Goal: Task Accomplishment & Management: Use online tool/utility

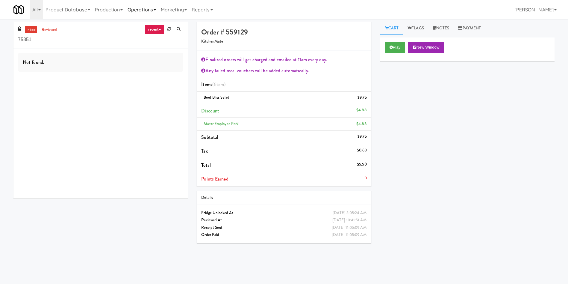
click at [145, 12] on link "Operations" at bounding box center [141, 9] width 33 height 19
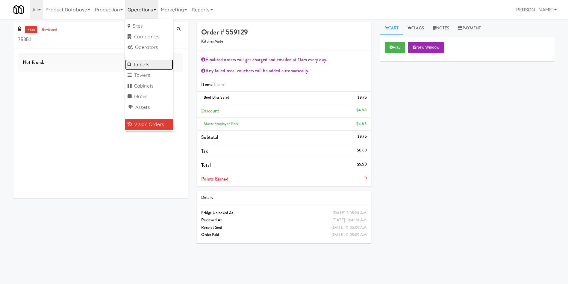
click at [135, 65] on link "Tablets" at bounding box center [149, 64] width 48 height 11
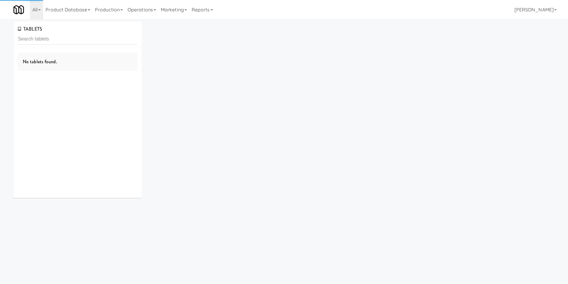
click at [81, 39] on input "text" at bounding box center [78, 39] width 120 height 11
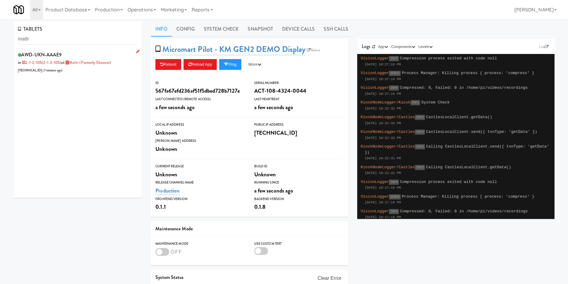
click at [102, 66] on div "AWD-UKN-AAAE9 in 2-1-2-105 (2-1-2-105) at Mattr (formerly Shawcor) [TECHNICAL_I…" at bounding box center [78, 62] width 120 height 24
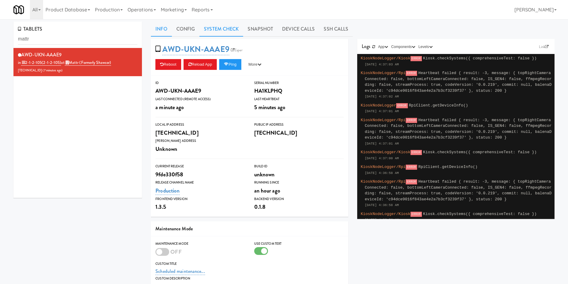
click at [222, 28] on link "System Check" at bounding box center [222, 29] width 44 height 15
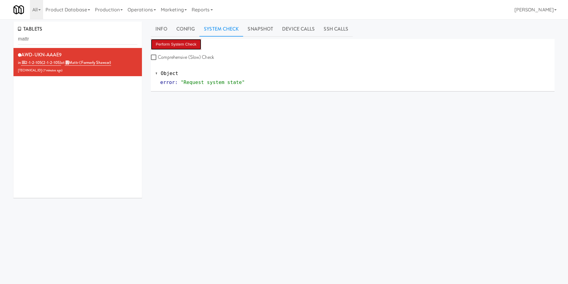
click at [177, 47] on button "Perform System Check" at bounding box center [176, 44] width 50 height 11
click at [0, 37] on div "TABLETS mattr AWD-UKN-AAAE9 in 2-1-2-105 (2-1-2-105) at Mattr (formerly Shawcor…" at bounding box center [284, 143] width 568 height 242
drag, startPoint x: 82, startPoint y: 35, endPoint x: 0, endPoint y: 34, distance: 82.1
click at [0, 34] on div "TABLETS mattr AWD-UKN-AAAE9 in 2-1-2-105 (2-1-2-105) at Mattr (formerly Shawcor…" at bounding box center [284, 143] width 568 height 242
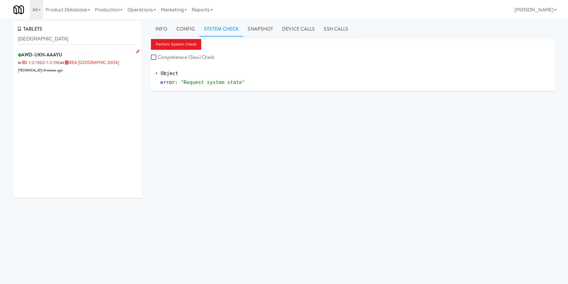
drag, startPoint x: 84, startPoint y: 70, endPoint x: 93, endPoint y: 69, distance: 8.5
click at [84, 70] on div "AWD-UKN-AAAYU in 2-1-2-136 (2-1-2-136) at [GEOGRAPHIC_DATA] [TECHNICAL_ID] ( 8 …" at bounding box center [78, 62] width 120 height 24
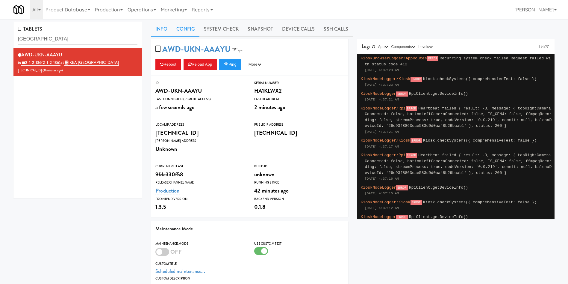
drag, startPoint x: 257, startPoint y: 28, endPoint x: 188, endPoint y: 36, distance: 69.4
click at [248, 32] on link "Snapshot" at bounding box center [260, 29] width 34 height 15
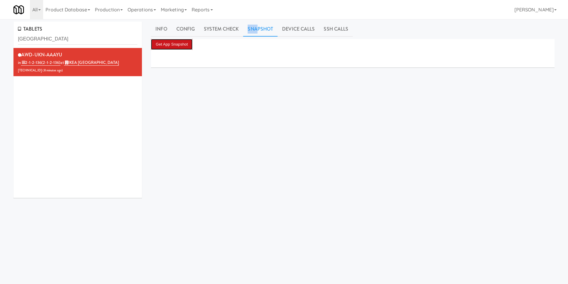
click at [179, 45] on button "Get App Snapshot" at bounding box center [172, 44] width 42 height 11
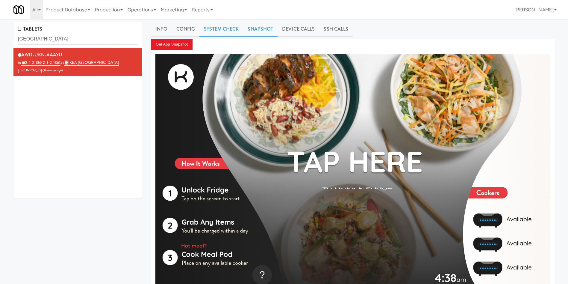
click at [220, 22] on link "System Check" at bounding box center [222, 29] width 44 height 15
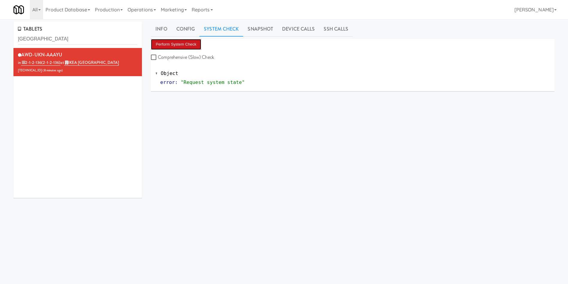
click at [177, 46] on button "Perform System Check" at bounding box center [176, 44] width 50 height 11
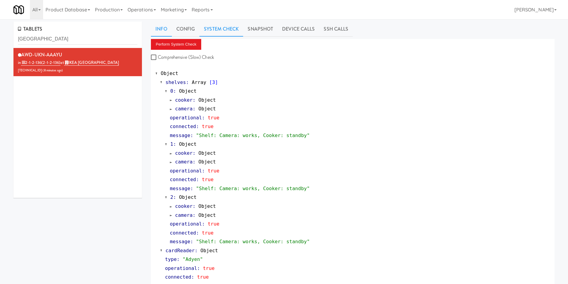
click at [163, 30] on link "Info" at bounding box center [161, 29] width 21 height 15
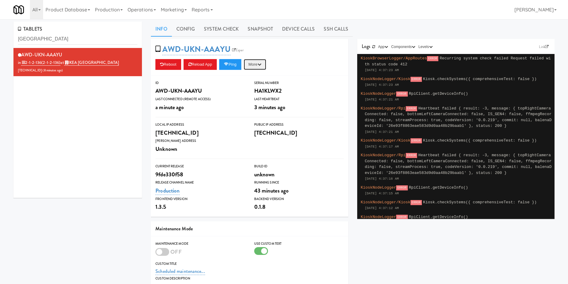
click at [262, 65] on icon "button" at bounding box center [260, 64] width 4 height 4
click at [264, 87] on link "Restart Server" at bounding box center [241, 87] width 55 height 11
drag, startPoint x: 64, startPoint y: 40, endPoint x: 0, endPoint y: 23, distance: 66.2
click at [0, 23] on div "TABLETS [GEOGRAPHIC_DATA] AWD-UKN-AAAYU in 2-1-2-136 (2-1-2-136) at [GEOGRAPHIC…" at bounding box center [284, 192] width 568 height 341
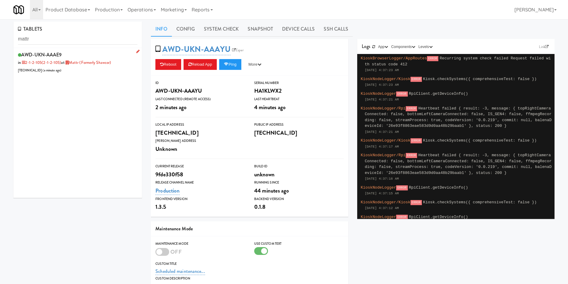
click at [94, 72] on div "AWD-UKN-AAAE9 in 2-1-2-105 (2-1-2-105) at Mattr (formerly Shawcor) [TECHNICAL_I…" at bounding box center [78, 62] width 120 height 24
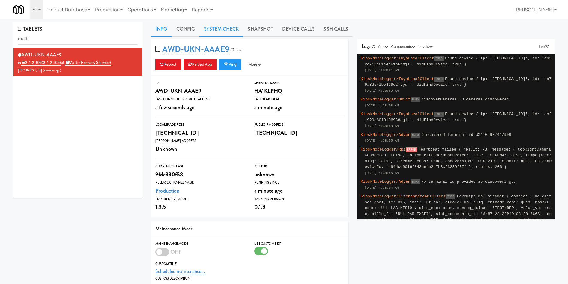
click at [231, 26] on link "System Check" at bounding box center [222, 29] width 44 height 15
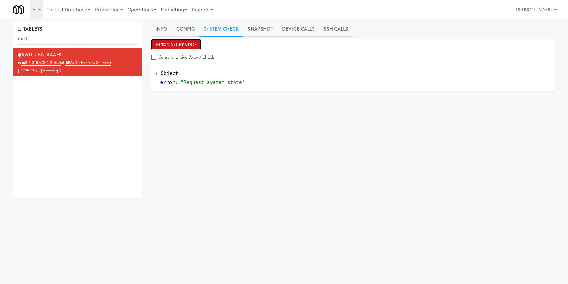
click at [188, 41] on button "Perform System Check" at bounding box center [176, 44] width 50 height 11
click at [189, 43] on button "Perform System Check" at bounding box center [176, 44] width 50 height 11
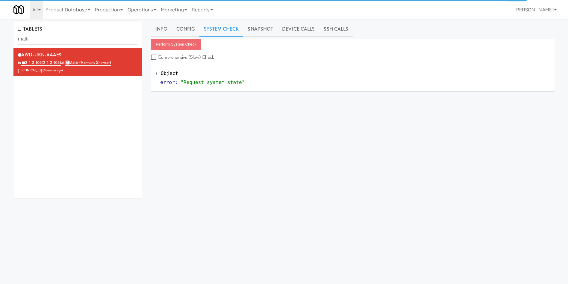
click at [124, 127] on div "AWD-UKN-AAAE9 in 2-1-2-105 (2-1-2-105) at Mattr (formerly Shawcor) [TECHNICAL_I…" at bounding box center [77, 123] width 129 height 150
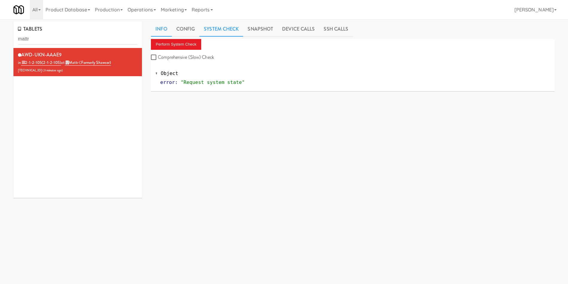
click at [162, 31] on link "Info" at bounding box center [161, 29] width 21 height 15
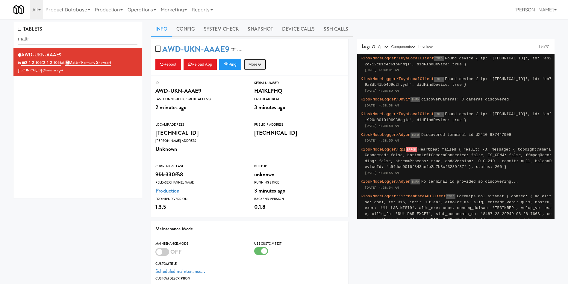
click at [263, 67] on button "More" at bounding box center [255, 64] width 22 height 11
click at [262, 89] on link "Restart Server" at bounding box center [241, 87] width 55 height 11
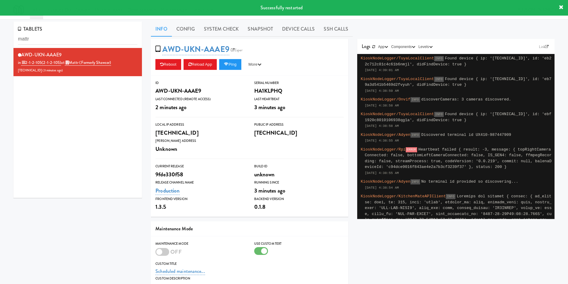
click at [169, 30] on link "Info" at bounding box center [161, 29] width 21 height 15
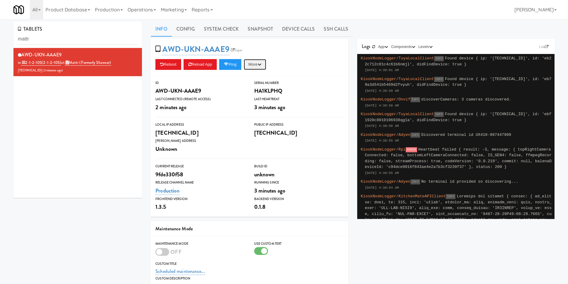
click at [254, 65] on button "More" at bounding box center [255, 64] width 22 height 11
drag, startPoint x: 261, startPoint y: 32, endPoint x: 248, endPoint y: 37, distance: 14.2
click at [261, 32] on link "Snapshot" at bounding box center [260, 29] width 34 height 15
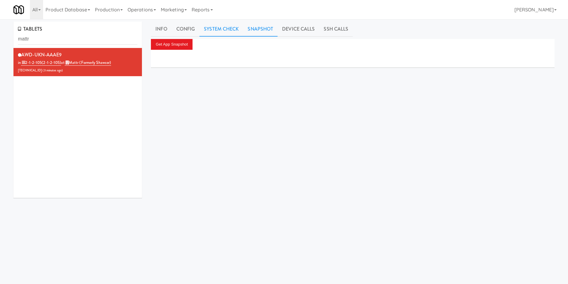
click at [219, 26] on link "System Check" at bounding box center [222, 29] width 44 height 15
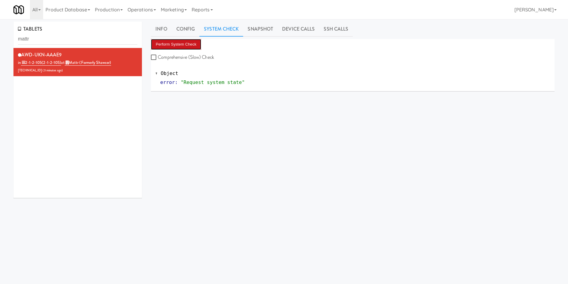
click at [185, 44] on button "Perform System Check" at bounding box center [176, 44] width 50 height 11
drag, startPoint x: 70, startPoint y: 41, endPoint x: 0, endPoint y: 33, distance: 70.6
click at [0, 33] on div "TABLETS mattr AWD-UKN-AAAE9 in 2-1-2-105 (2-1-2-105) at Mattr (formerly Shawcor…" at bounding box center [284, 143] width 568 height 242
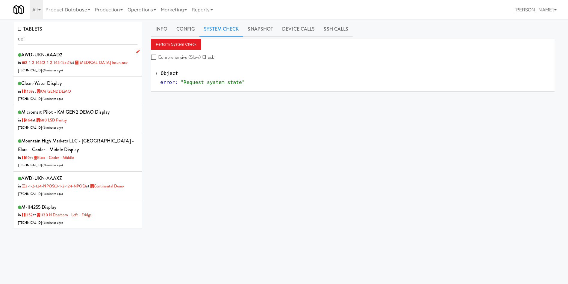
click at [93, 73] on div "AWD-UKN-AAAD2 in 2-1-2-145 (2-1-2-145 (ext)) at [MEDICAL_DATA] Insurance [TECHN…" at bounding box center [78, 62] width 120 height 24
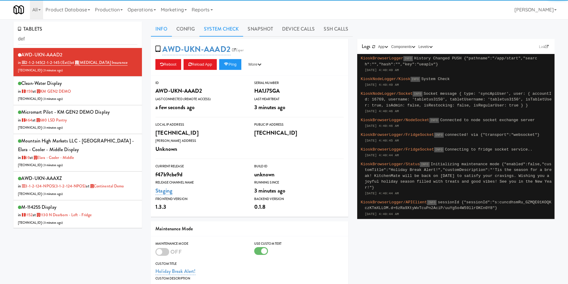
click at [214, 24] on link "System Check" at bounding box center [222, 29] width 44 height 15
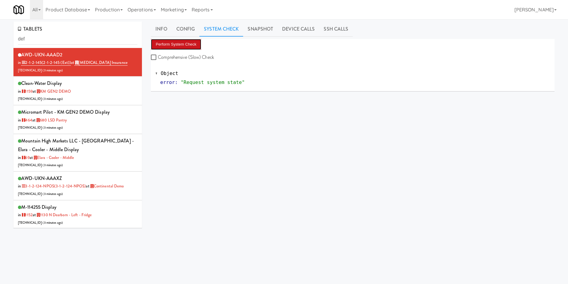
click at [182, 47] on button "Perform System Check" at bounding box center [176, 44] width 50 height 11
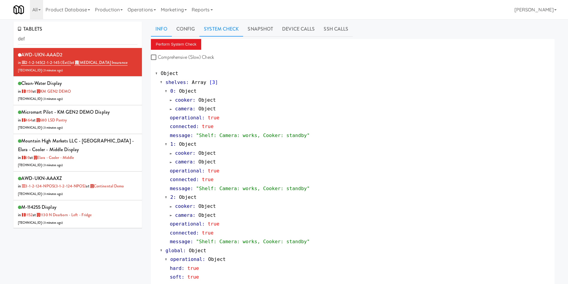
click at [164, 29] on link "Info" at bounding box center [161, 29] width 21 height 15
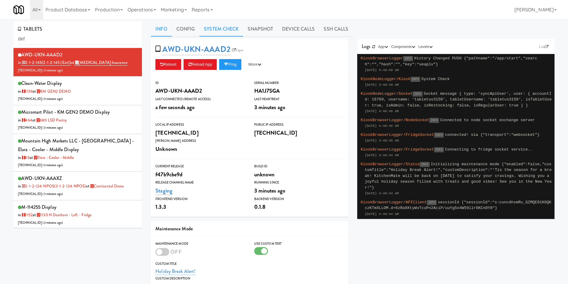
click at [223, 33] on link "System Check" at bounding box center [222, 29] width 44 height 15
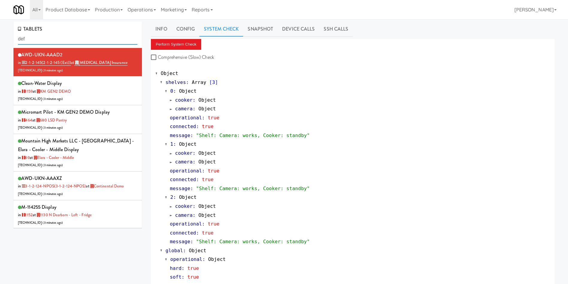
drag, startPoint x: 79, startPoint y: 36, endPoint x: 0, endPoint y: 38, distance: 79.4
click at [0, 38] on div "TABLETS def AWD-UKN-AAAD2 in 2-1-2-145 (2-1-2-145 (ext)) at [MEDICAL_DATA] Insu…" at bounding box center [284, 165] width 568 height 286
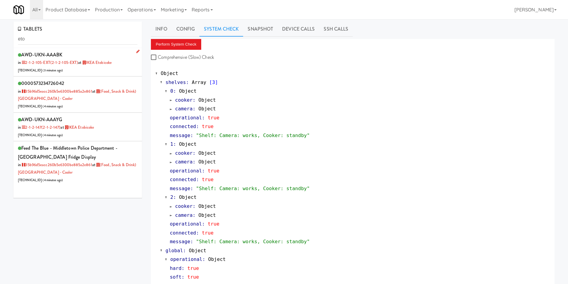
click at [118, 71] on div "AWD-UKN-AAABK in 2-1-2-105-EXT (2-1-2-105-EXT) at IKEA Etobicoke [TECHNICAL_ID]…" at bounding box center [78, 62] width 120 height 24
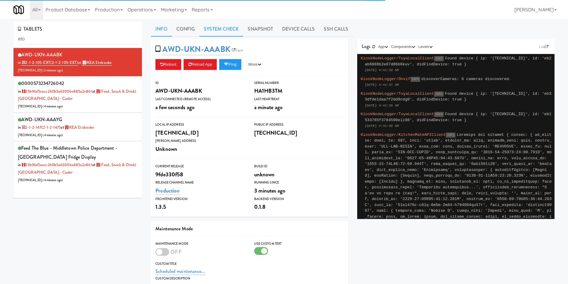
click at [228, 31] on link "System Check" at bounding box center [222, 29] width 44 height 15
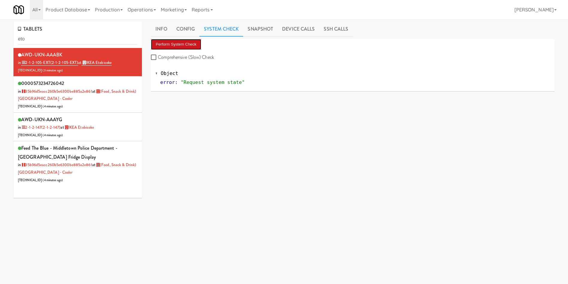
click at [184, 40] on button "Perform System Check" at bounding box center [176, 44] width 50 height 11
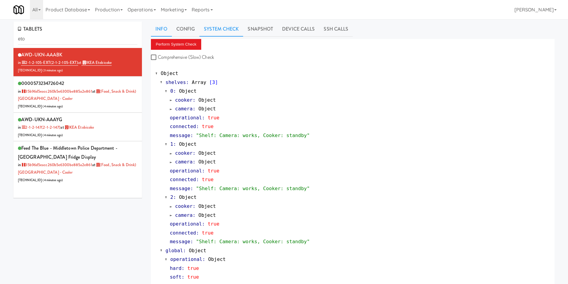
click at [163, 28] on link "Info" at bounding box center [161, 29] width 21 height 15
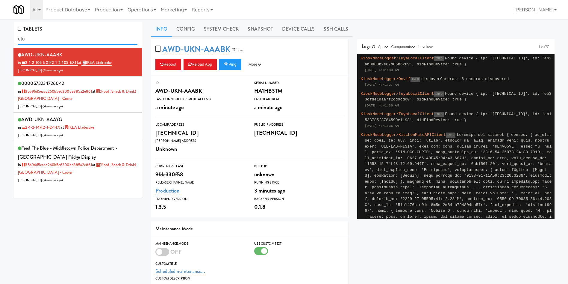
drag, startPoint x: 65, startPoint y: 41, endPoint x: 0, endPoint y: 37, distance: 65.4
click at [0, 37] on div "TABLETS eto AWD-UKN-AAABK in 2-1-2-105-EXT (2-1-2-105-EXT) at IKEA Etobicoke [T…" at bounding box center [284, 192] width 568 height 341
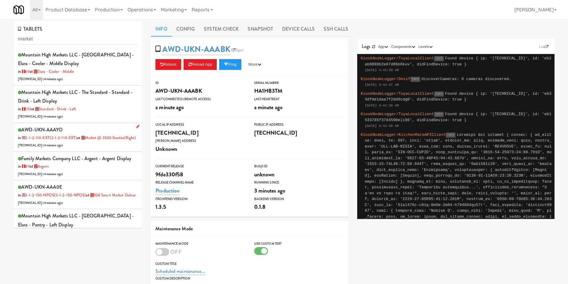
click at [99, 148] on div "AWD-UKN-AAAYO in 2-1-2-110-EXT (2-1-2-110-EXT) at Market @ 3500 Steeles(Right) …" at bounding box center [78, 137] width 120 height 24
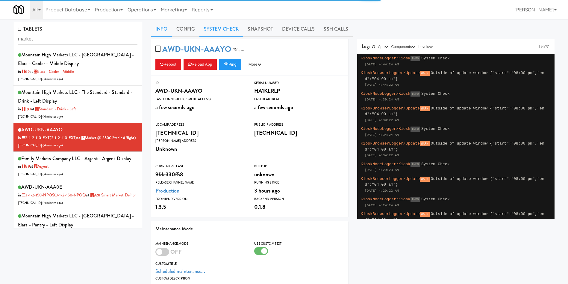
click at [225, 31] on link "System Check" at bounding box center [222, 29] width 44 height 15
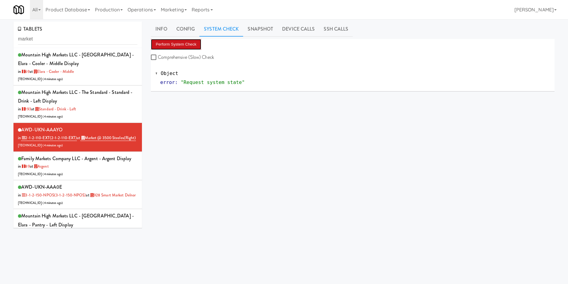
click at [185, 41] on button "Perform System Check" at bounding box center [176, 44] width 50 height 11
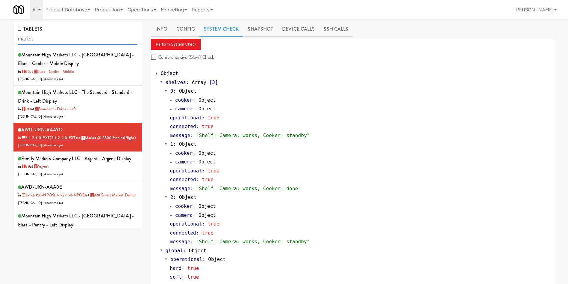
drag, startPoint x: 72, startPoint y: 42, endPoint x: 0, endPoint y: 20, distance: 75.1
click at [0, 20] on div "TABLETS market Mountain High Markets LLC - [GEOGRAPHIC_DATA] - Elara - Cooler -…" at bounding box center [284, 163] width 568 height 289
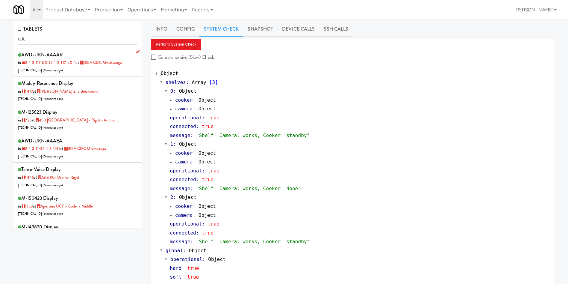
click at [100, 76] on li "AWD-UKN-AAAAR in 2-1-2-117-EXT (2-1-2-117-EXT) at IKEA CDC [GEOGRAPHIC_DATA] [T…" at bounding box center [77, 62] width 129 height 29
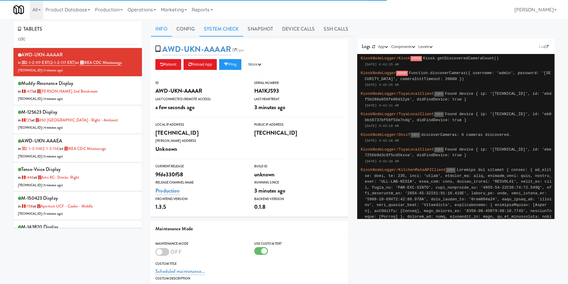
drag, startPoint x: 234, startPoint y: 26, endPoint x: 213, endPoint y: 31, distance: 21.3
click at [233, 26] on link "System Check" at bounding box center [222, 29] width 44 height 15
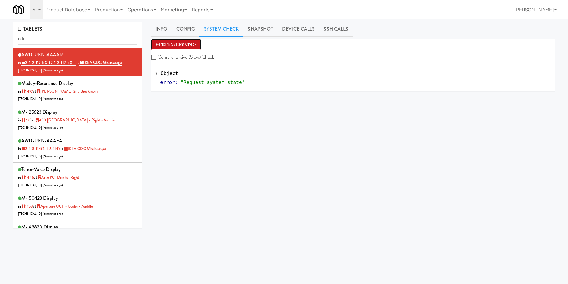
click at [175, 44] on button "Perform System Check" at bounding box center [176, 44] width 50 height 11
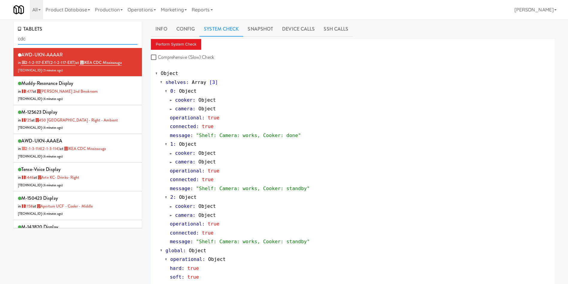
drag, startPoint x: 74, startPoint y: 39, endPoint x: 0, endPoint y: 35, distance: 73.8
click at [0, 35] on div "TABLETS cdc AWD-UKN-AAAAR in 2-1-2-117-EXT (2-1-2-117-EXT) at IKEA CDC [GEOGRAP…" at bounding box center [284, 165] width 568 height 286
paste input "KitchenMate Gen3"
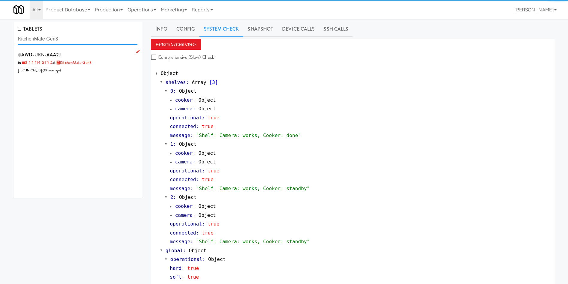
type input "KitchenMate Gen3"
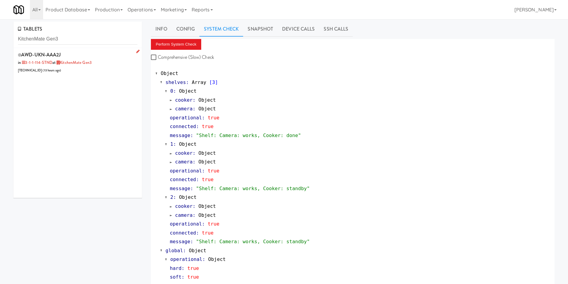
click at [91, 70] on div "AWD-UKN-AAA2J in 3-1-1-114-STND at KitchenMate Gen3 [TECHNICAL_ID] ( 13 hours a…" at bounding box center [78, 62] width 120 height 24
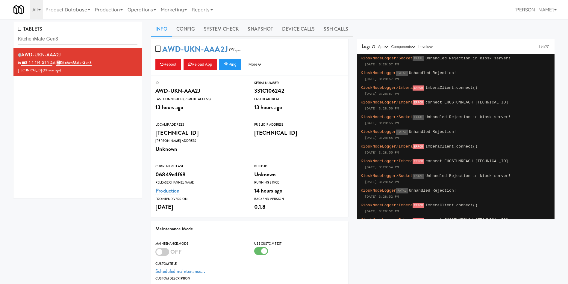
click at [12, 115] on div "TABLETS KitchenMate Gen3 AWD-UKN-AAA2J in 3-1-1-114-STND at KitchenMate Gen3 [T…" at bounding box center [78, 112] width 138 height 181
